Goal: Information Seeking & Learning: Learn about a topic

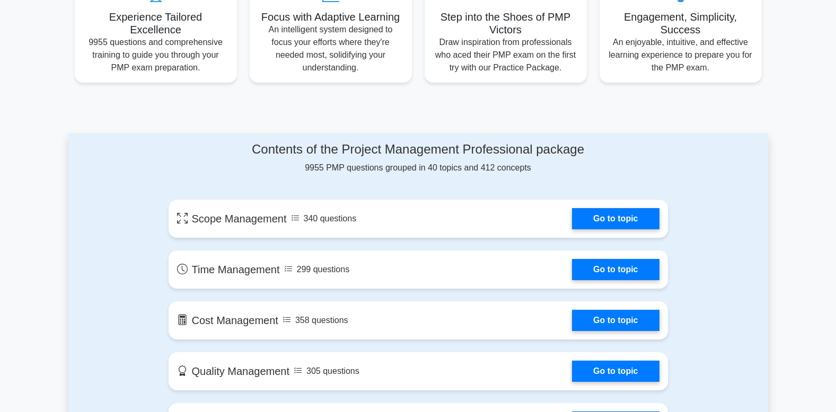
scroll to position [433, 0]
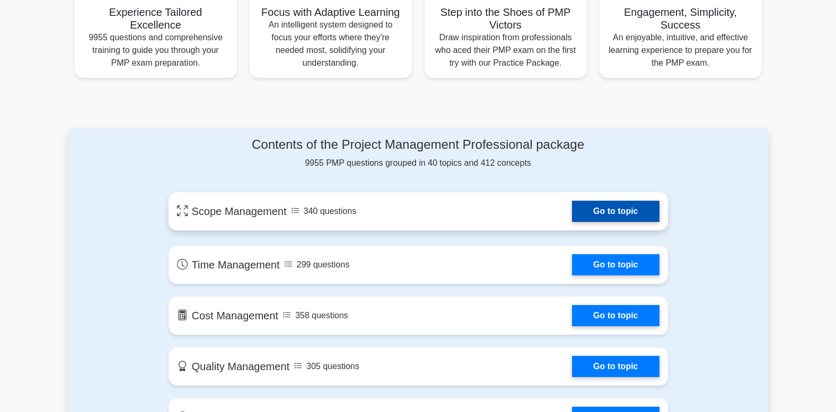
click at [609, 205] on link "Go to topic" at bounding box center [615, 211] width 87 height 21
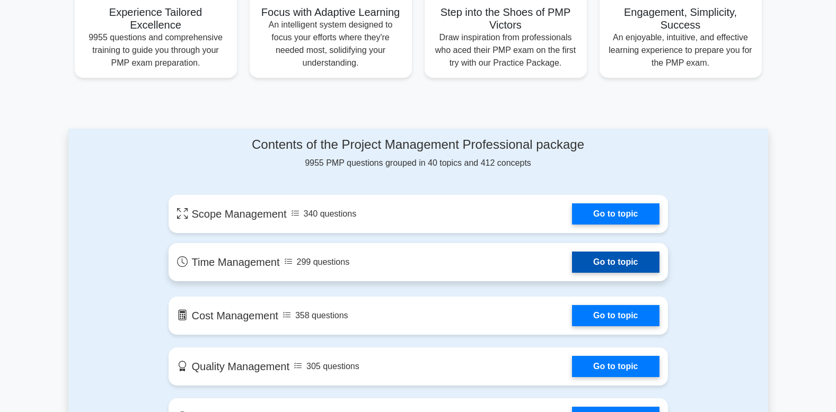
click at [613, 259] on link "Go to topic" at bounding box center [615, 262] width 87 height 21
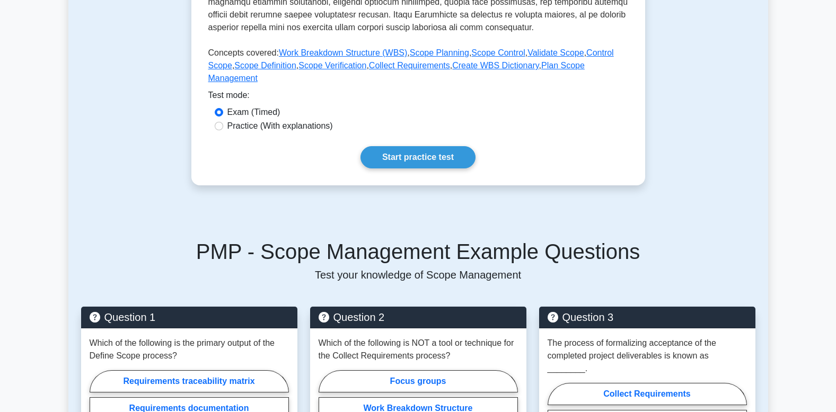
scroll to position [433, 0]
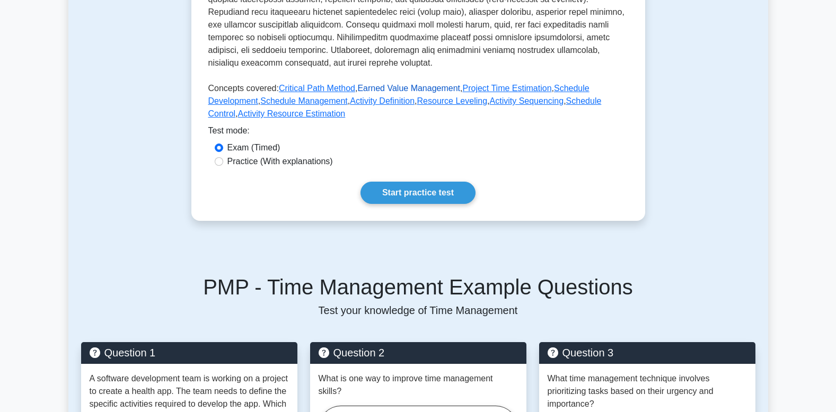
scroll to position [433, 0]
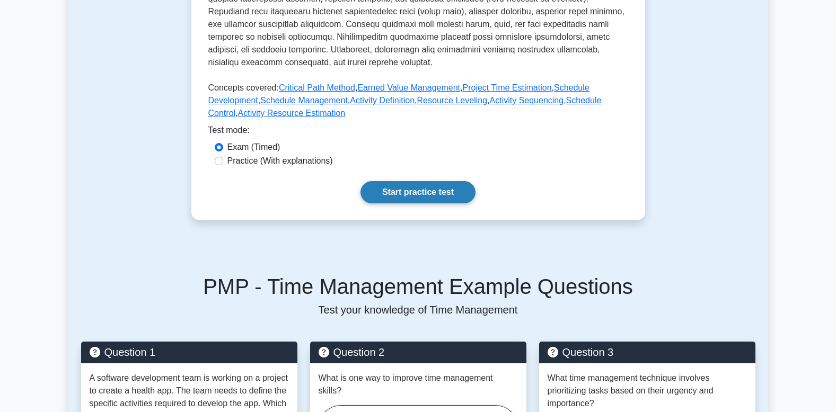
click at [422, 196] on link "Start practice test" at bounding box center [418, 192] width 115 height 22
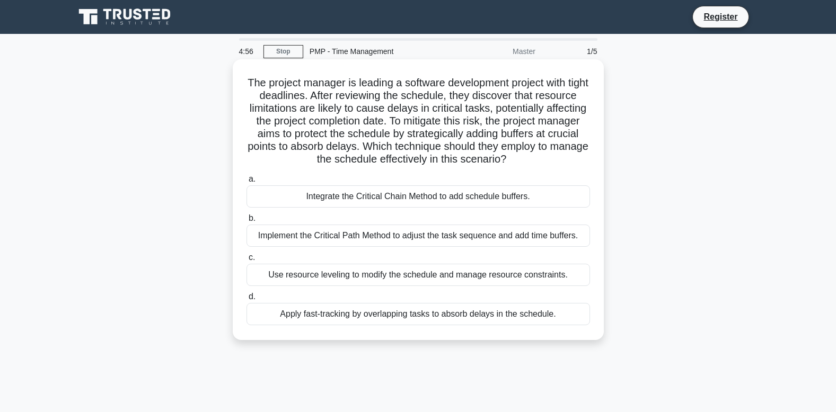
click at [315, 208] on div "Integrate the Critical Chain Method to add schedule buffers." at bounding box center [419, 197] width 344 height 22
click at [247, 183] on input "a. Integrate the Critical Chain Method to add schedule buffers." at bounding box center [247, 179] width 0 height 7
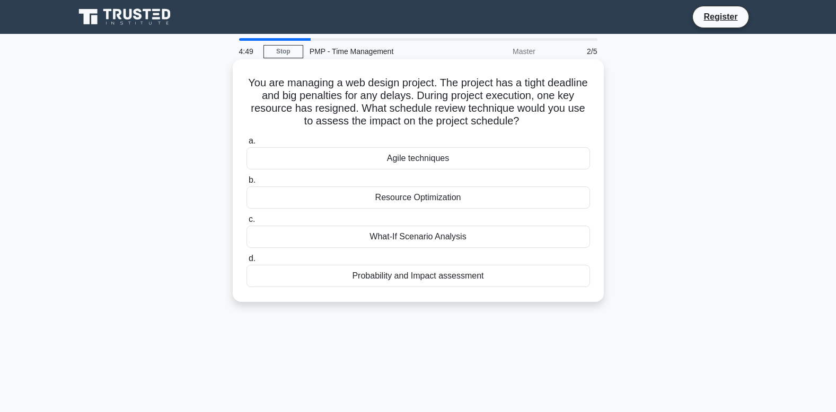
click at [414, 234] on div "What-If Scenario Analysis" at bounding box center [419, 237] width 344 height 22
click at [247, 223] on input "c. What-If Scenario Analysis" at bounding box center [247, 219] width 0 height 7
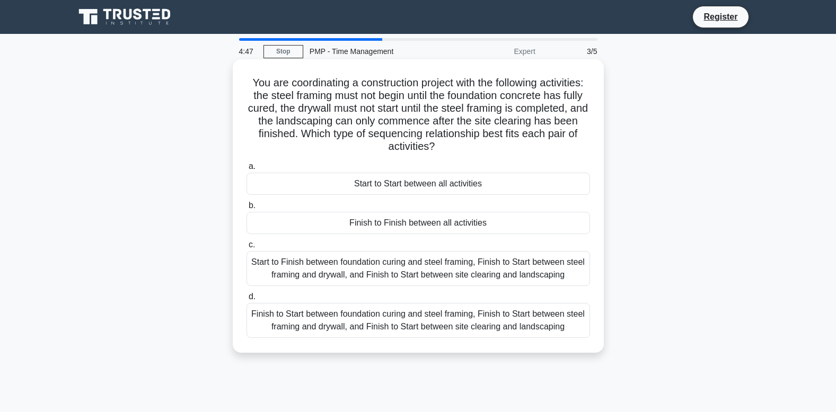
click at [412, 227] on div "Finish to Finish between all activities" at bounding box center [419, 223] width 344 height 22
click at [247, 209] on input "b. Finish to Finish between all activities" at bounding box center [247, 206] width 0 height 7
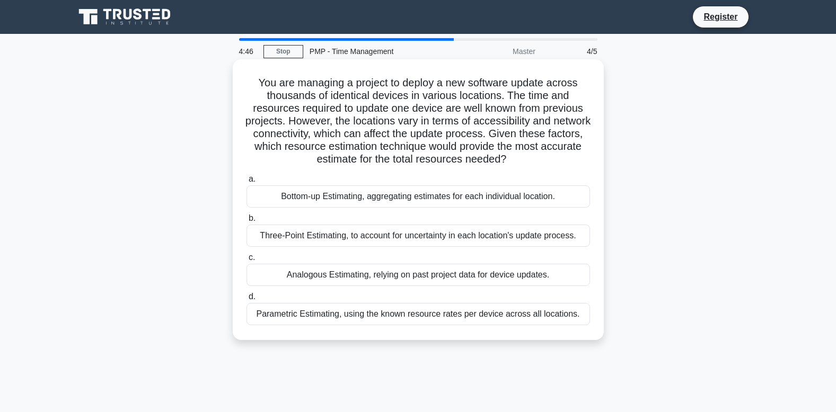
click at [408, 234] on div "Three-Point Estimating, to account for uncertainty in each location's update pr…" at bounding box center [419, 236] width 344 height 22
click at [247, 222] on input "b. Three-Point Estimating, to account for uncertainty in each location's update…" at bounding box center [247, 218] width 0 height 7
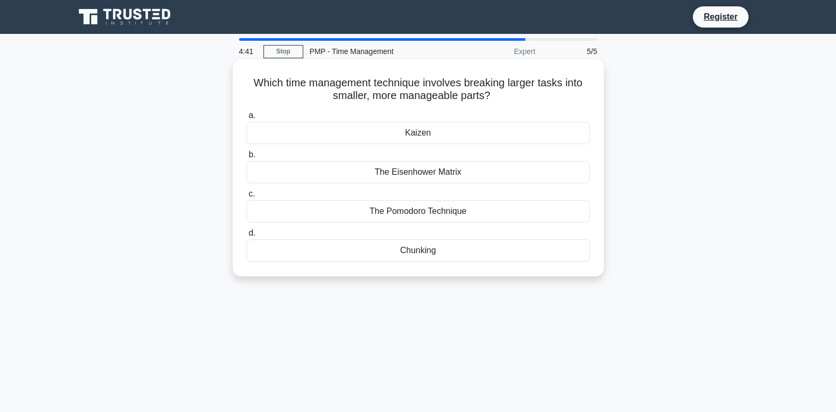
click at [424, 212] on div "The Pomodoro Technique" at bounding box center [419, 211] width 344 height 22
click at [247, 198] on input "c. The Pomodoro Technique" at bounding box center [247, 194] width 0 height 7
